Goal: Find specific page/section: Find specific page/section

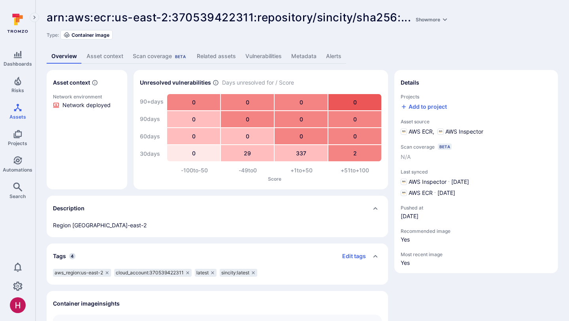
click at [264, 53] on link "Vulnerabilities" at bounding box center [264, 56] width 46 height 15
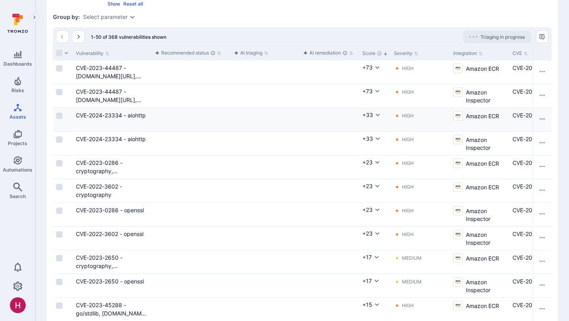
scroll to position [114, 0]
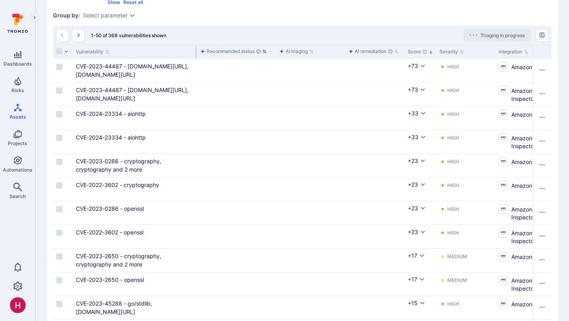
drag, startPoint x: 151, startPoint y: 51, endPoint x: 196, endPoint y: 53, distance: 45.5
click at [196, 53] on div at bounding box center [196, 52] width 1 height 14
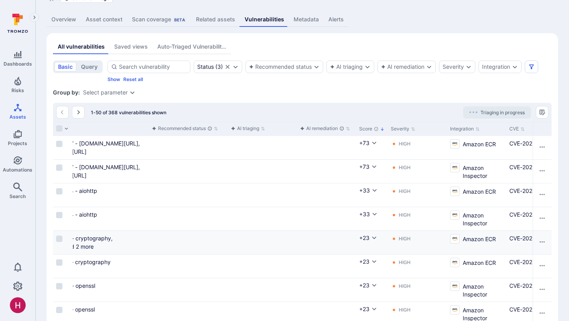
scroll to position [0, 0]
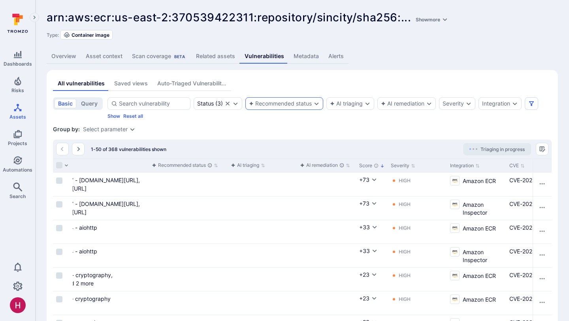
click at [267, 105] on div "Recommended status" at bounding box center [280, 103] width 63 height 6
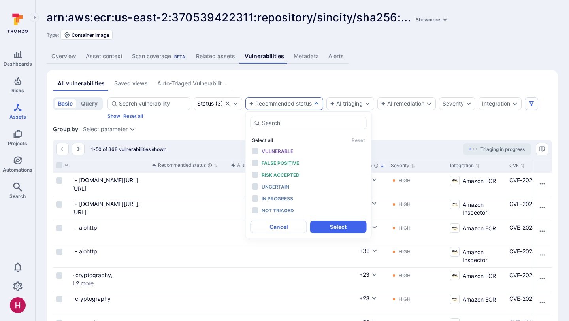
click at [267, 140] on button "Select all" at bounding box center [262, 140] width 21 height 6
click at [273, 210] on span "Not triaged" at bounding box center [278, 210] width 32 height 6
click at [338, 224] on button "Select" at bounding box center [338, 227] width 57 height 13
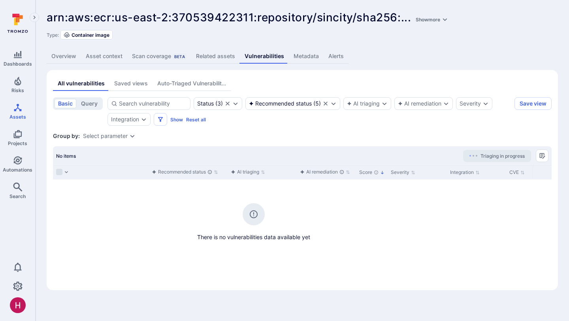
click at [69, 60] on link "Overview" at bounding box center [64, 56] width 34 height 15
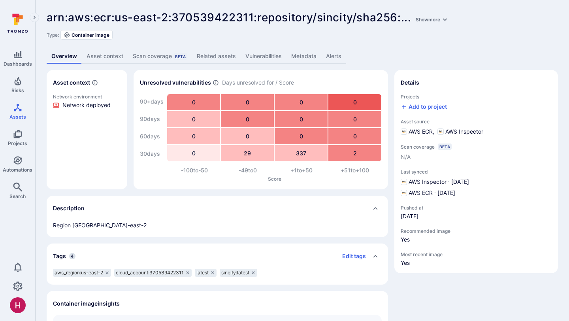
click at [275, 57] on link "Vulnerabilities" at bounding box center [264, 56] width 46 height 15
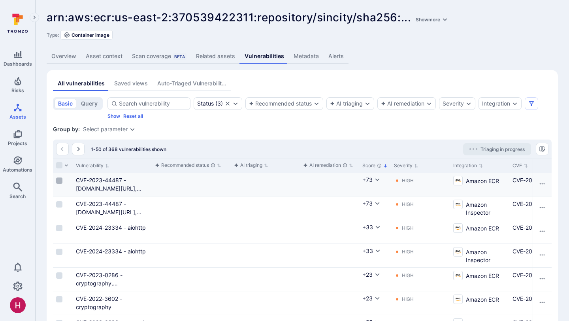
click at [61, 182] on input "Select row" at bounding box center [59, 180] width 6 height 6
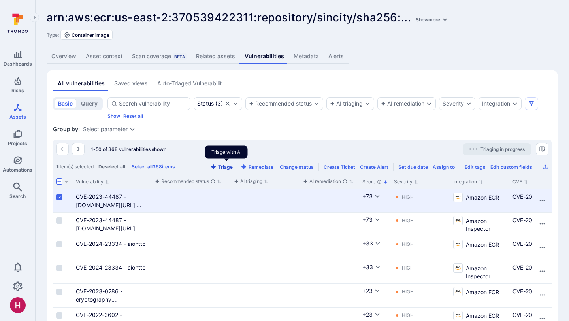
click at [230, 166] on button "Triage" at bounding box center [222, 167] width 26 height 6
click at [58, 196] on input "Select row" at bounding box center [59, 197] width 6 height 6
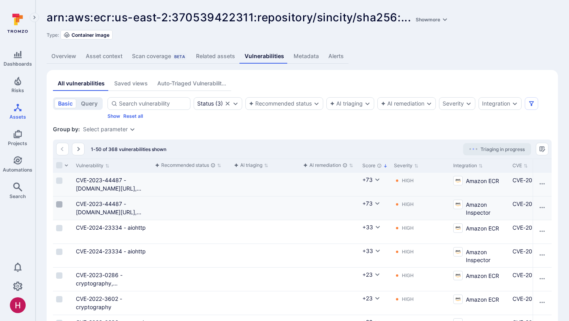
click at [59, 205] on input "Select row" at bounding box center [59, 204] width 6 height 6
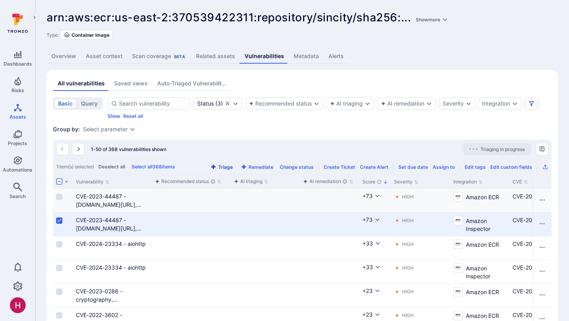
click at [227, 166] on button "Triage" at bounding box center [222, 167] width 26 height 6
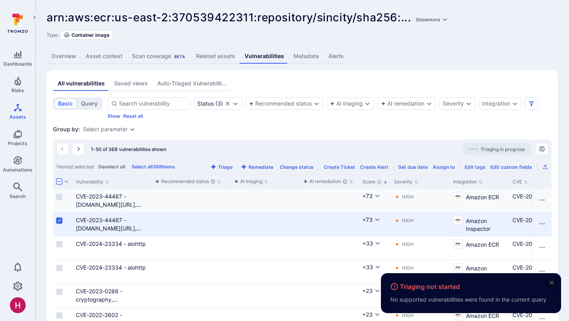
click at [553, 282] on icon "close" at bounding box center [552, 283] width 4 height 4
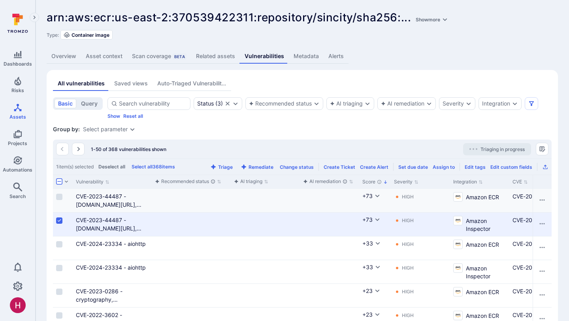
click at [59, 219] on input "Select row" at bounding box center [59, 220] width 6 height 6
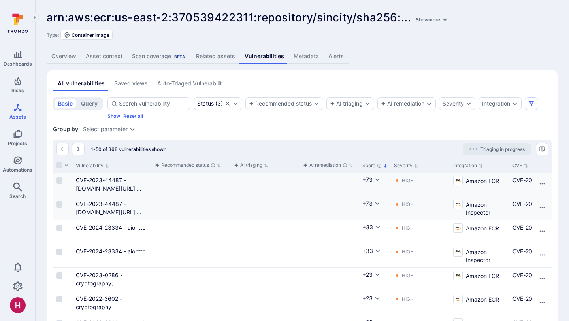
click at [63, 59] on link "Overview" at bounding box center [64, 56] width 34 height 15
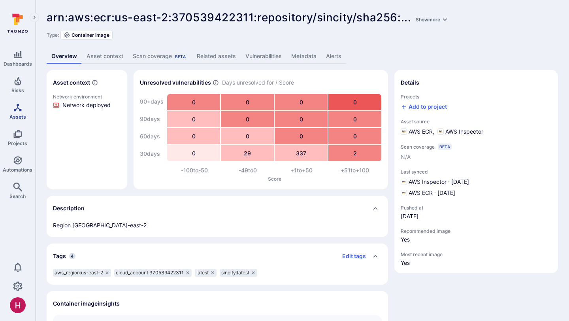
click at [17, 114] on span "Assets" at bounding box center [17, 117] width 17 height 6
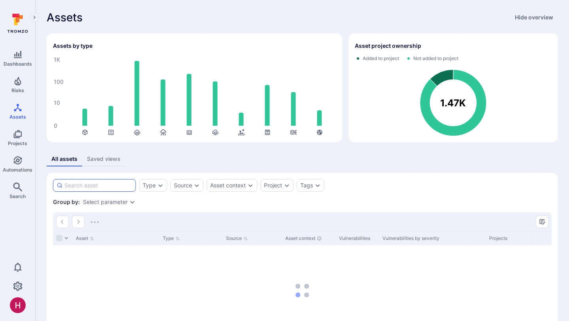
click at [105, 183] on input at bounding box center [98, 185] width 68 height 8
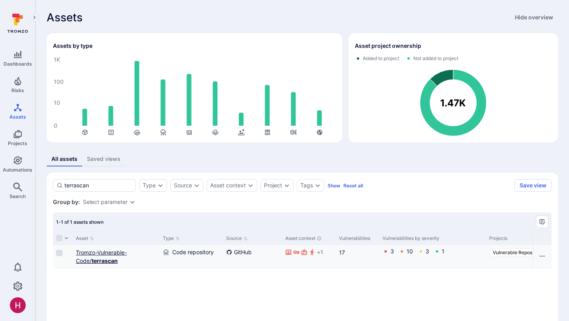
type input "terrascan"
click at [110, 261] on b "terrascan" at bounding box center [105, 260] width 26 height 7
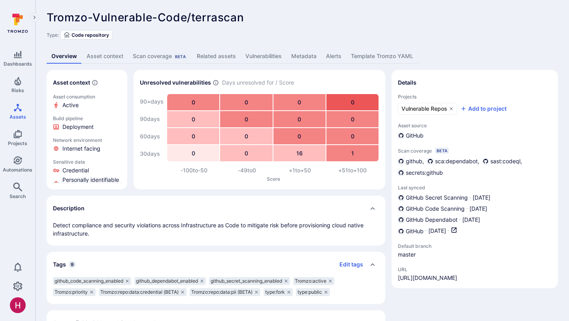
click at [270, 56] on link "Vulnerabilities" at bounding box center [264, 56] width 46 height 15
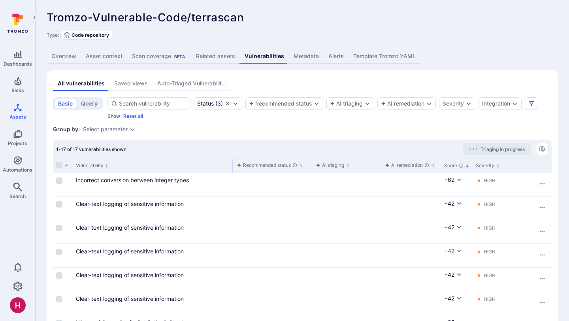
drag, startPoint x: 150, startPoint y: 165, endPoint x: 232, endPoint y: 164, distance: 81.8
click at [232, 164] on div at bounding box center [232, 166] width 1 height 14
